Goal: Check status: Check status

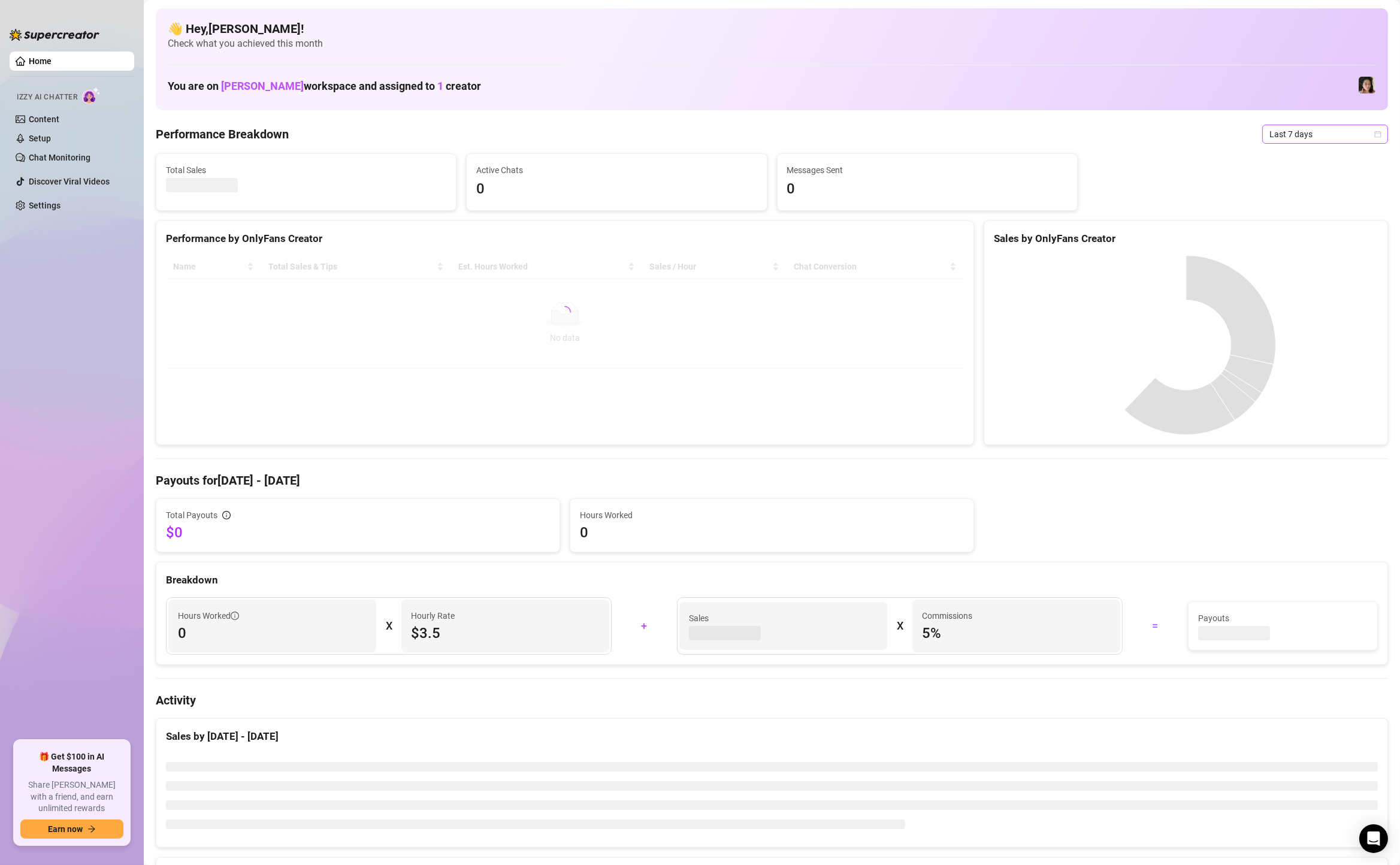
click at [1293, 128] on span "Last 7 days" at bounding box center [1325, 134] width 112 height 18
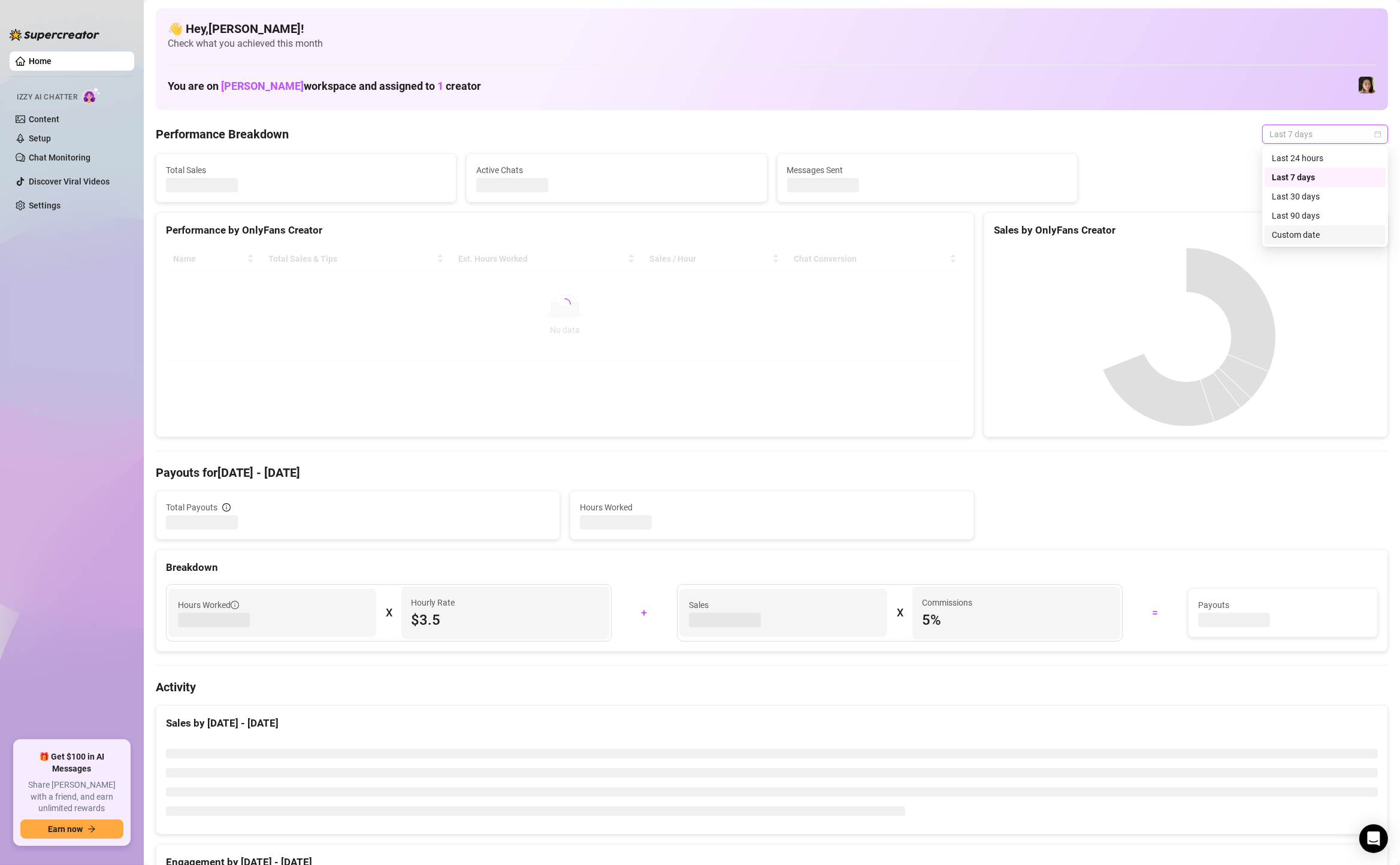
click at [1295, 230] on div "Custom date" at bounding box center [1325, 235] width 107 height 13
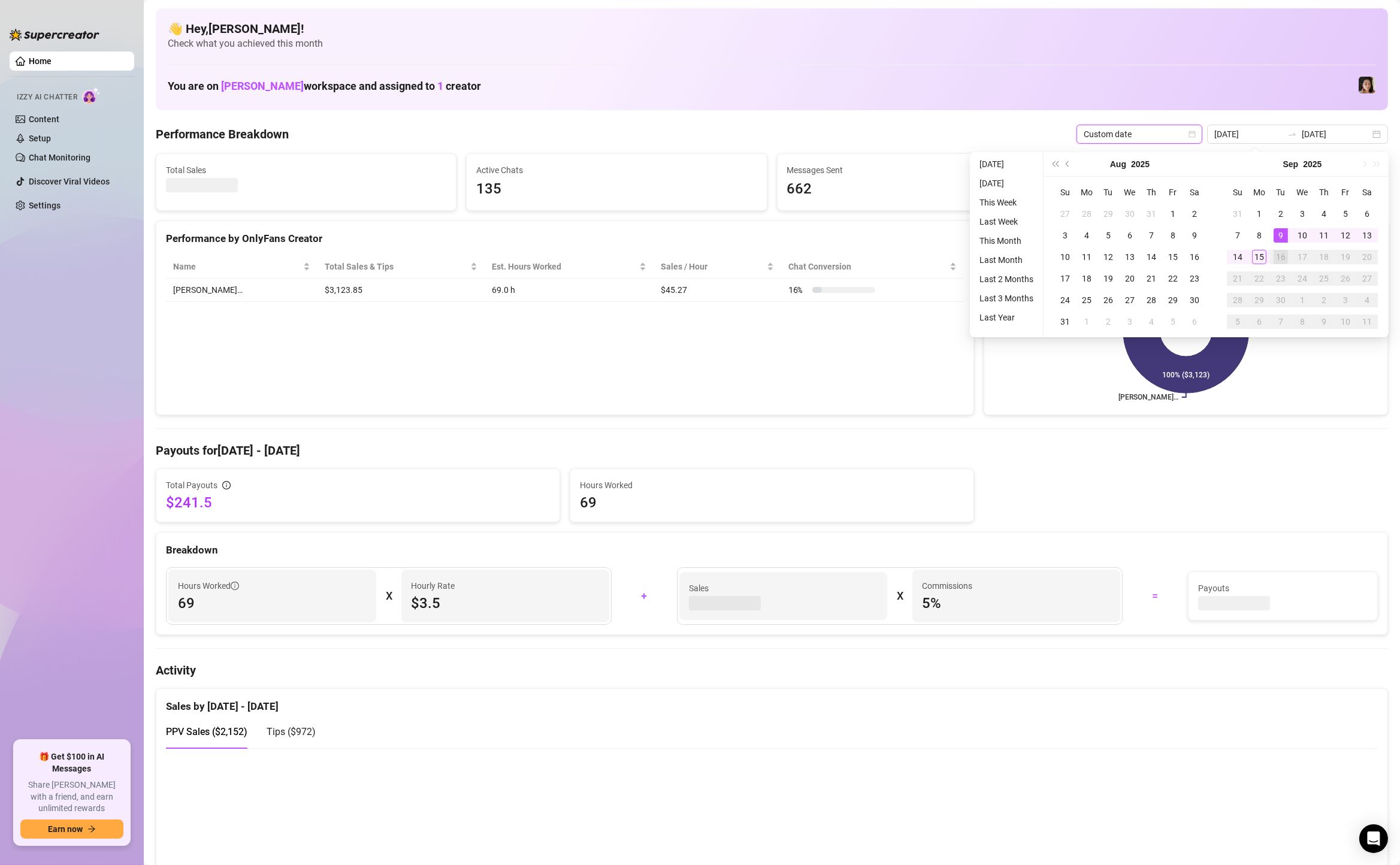
type input "2025-09-14"
type input "2025-09-09"
type input "2025-09-16"
type input "[DATE]"
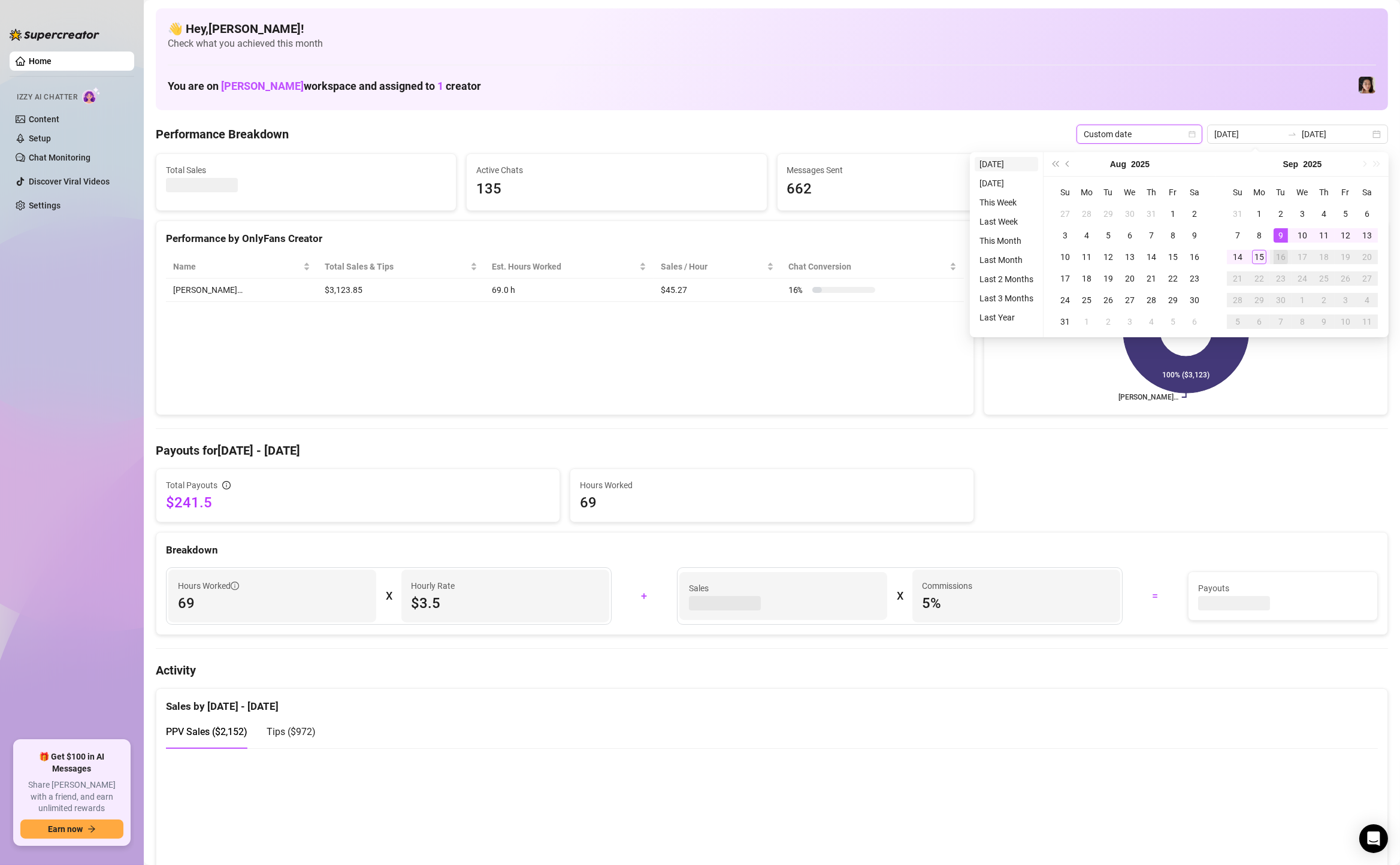
type input "[DATE]"
click at [1007, 165] on li "[DATE]" at bounding box center [1006, 164] width 63 height 15
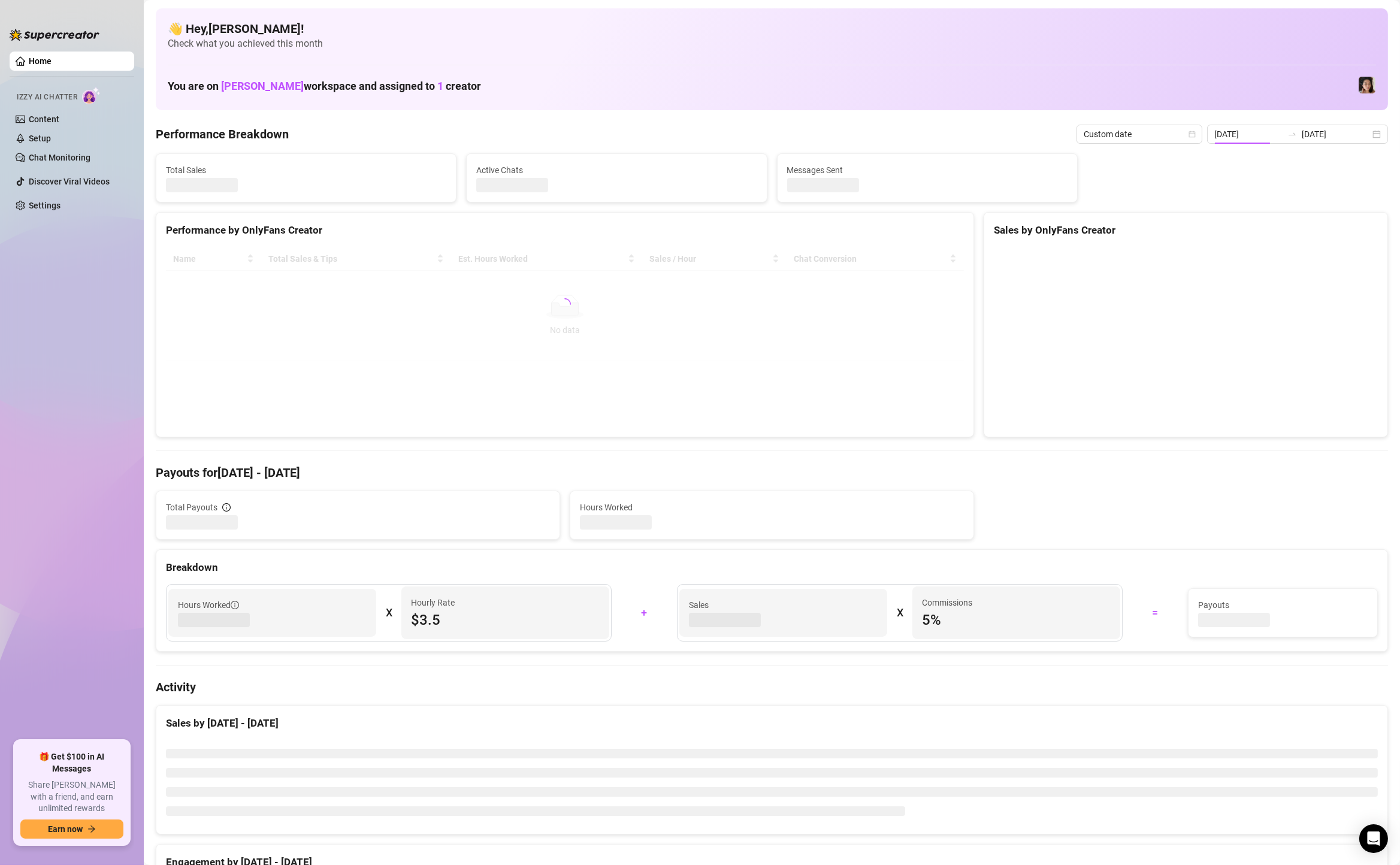
type input "[DATE]"
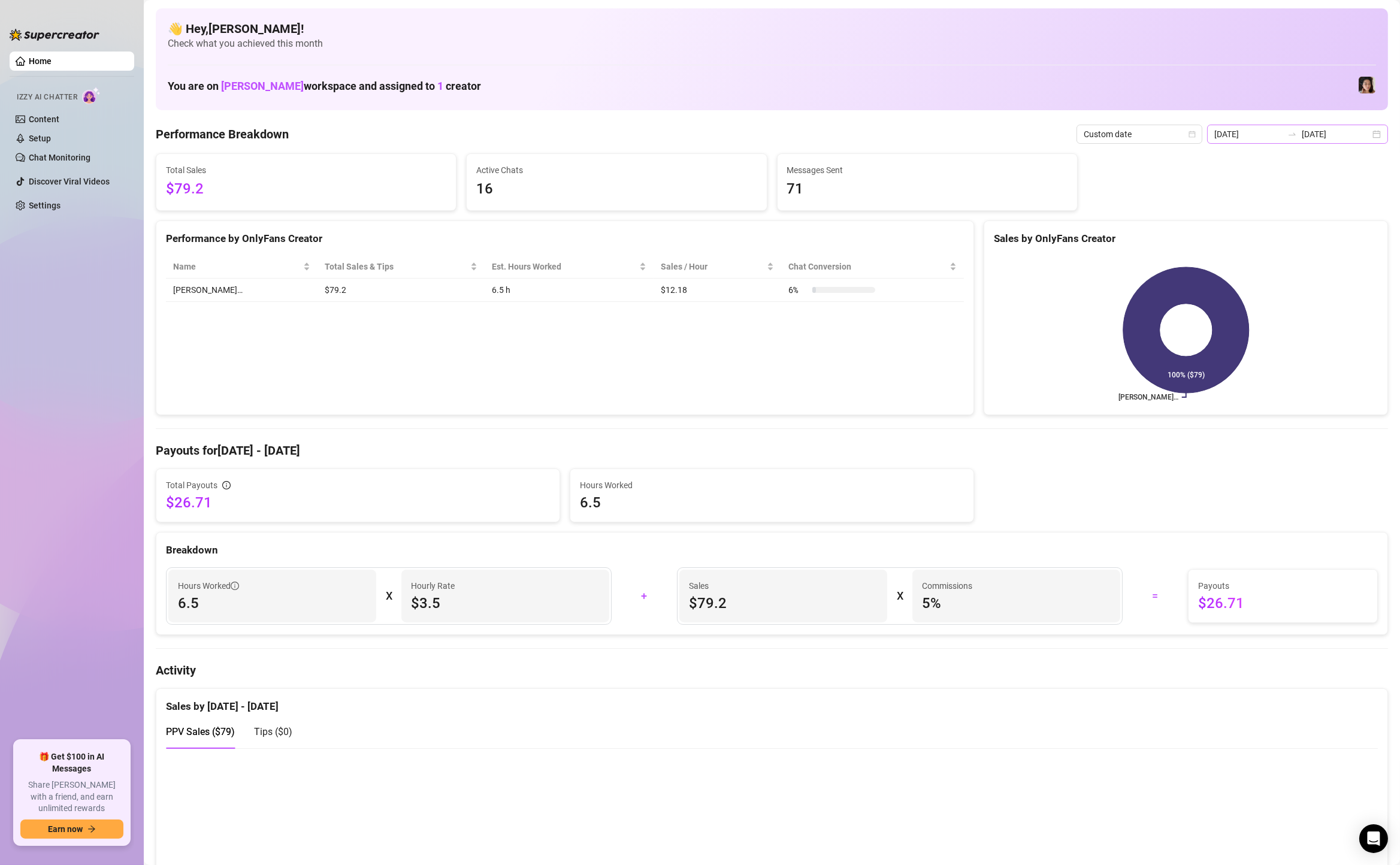
click at [1383, 129] on div "2025-09-15 2025-09-15" at bounding box center [1297, 134] width 181 height 19
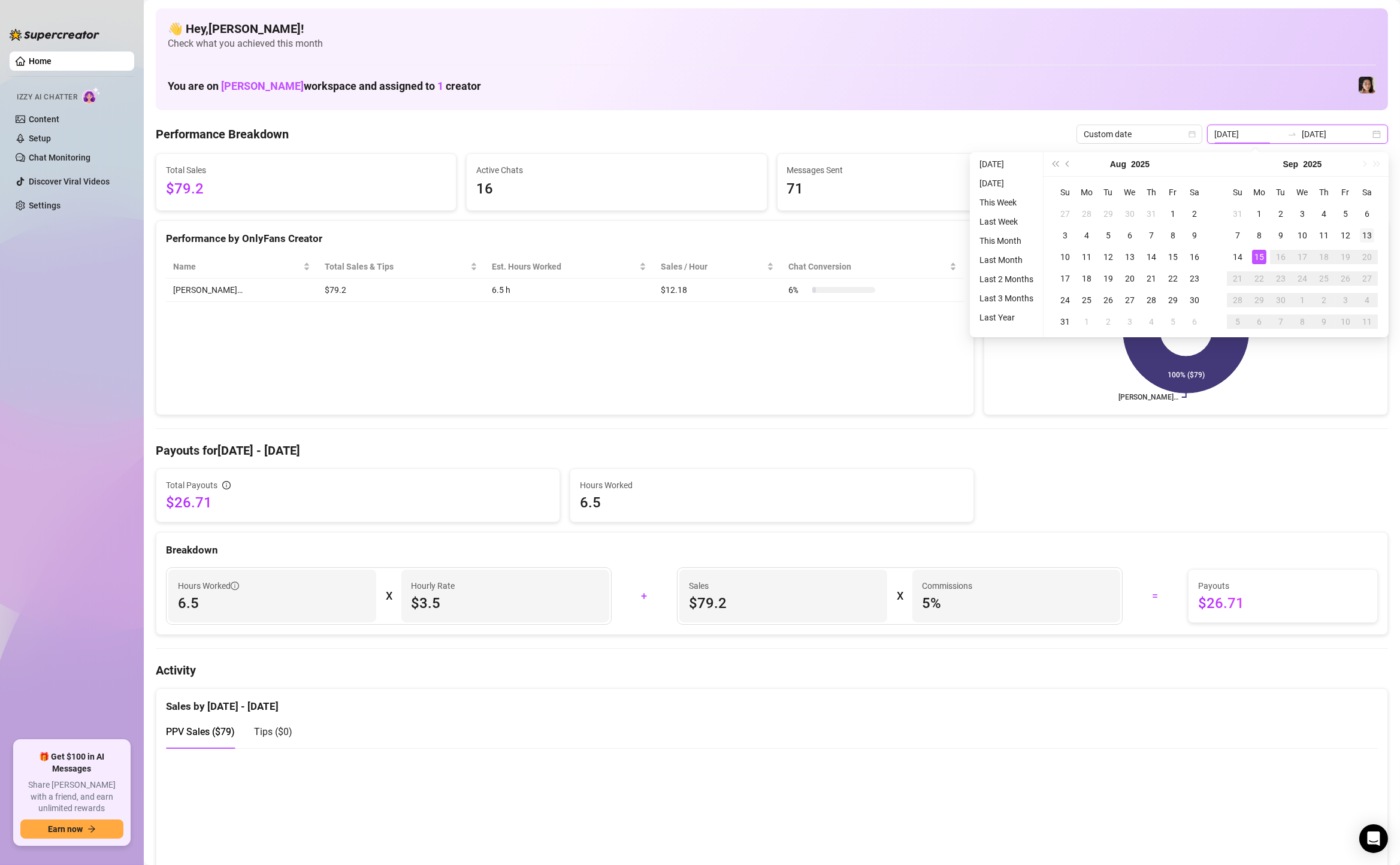
type input "[DATE]"
click at [1363, 232] on div "13" at bounding box center [1367, 236] width 15 height 15
type input "[DATE]"
click at [1265, 260] on div "15" at bounding box center [1259, 257] width 15 height 15
type input "[DATE]"
